Goal: Information Seeking & Learning: Check status

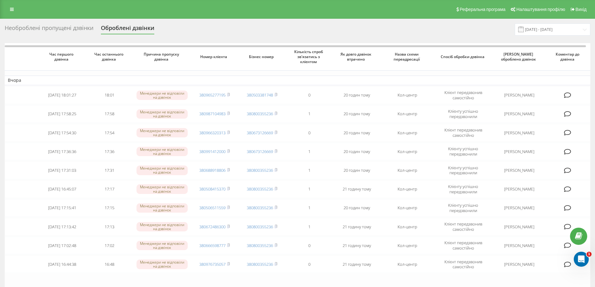
click at [64, 28] on div "Необроблені пропущені дзвінки" at bounding box center [49, 30] width 89 height 10
click at [10, 7] on link at bounding box center [11, 9] width 11 height 9
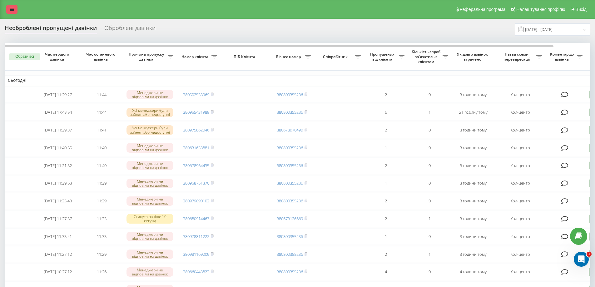
click at [12, 8] on icon at bounding box center [12, 9] width 4 height 4
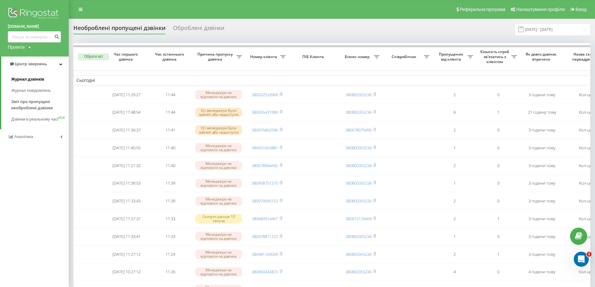
click at [25, 80] on span "Журнал дзвінків" at bounding box center [27, 79] width 33 height 6
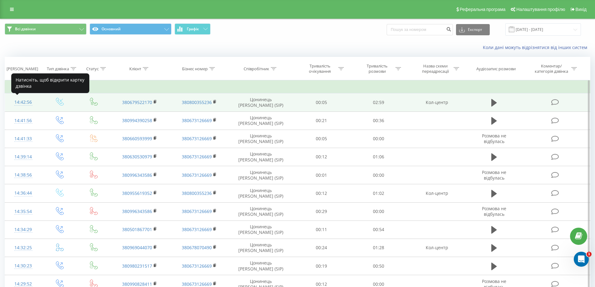
click at [29, 102] on div "14:42:56" at bounding box center [23, 102] width 24 height 12
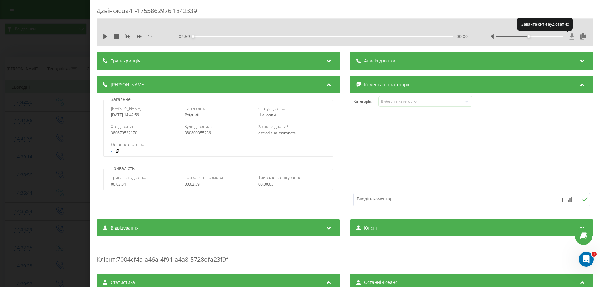
click at [570, 36] on icon at bounding box center [572, 36] width 5 height 6
click at [9, 104] on div "Дзвінок : ua4_-1755862976.1842339 1 x - 02:59 00:00 00:00 Транскрипція Для AI-а…" at bounding box center [300, 143] width 600 height 287
